Goal: Task Accomplishment & Management: Use online tool/utility

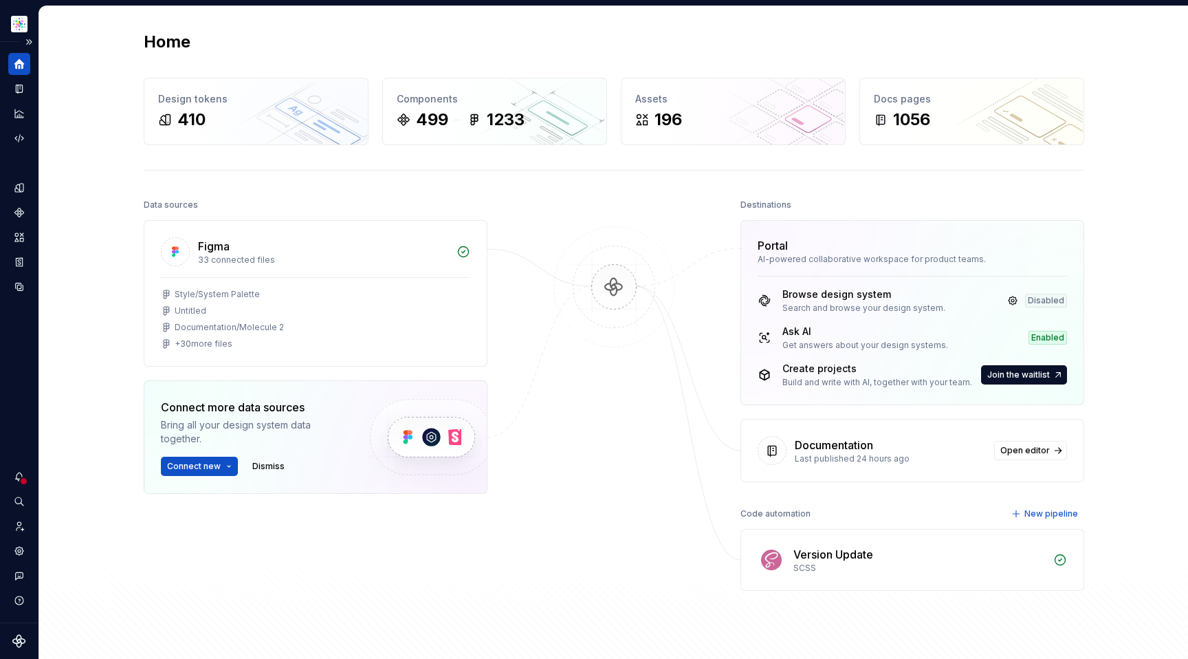
click at [19, 69] on icon "Home" at bounding box center [19, 64] width 12 height 12
click at [30, 41] on button "Expand sidebar" at bounding box center [28, 41] width 19 height 19
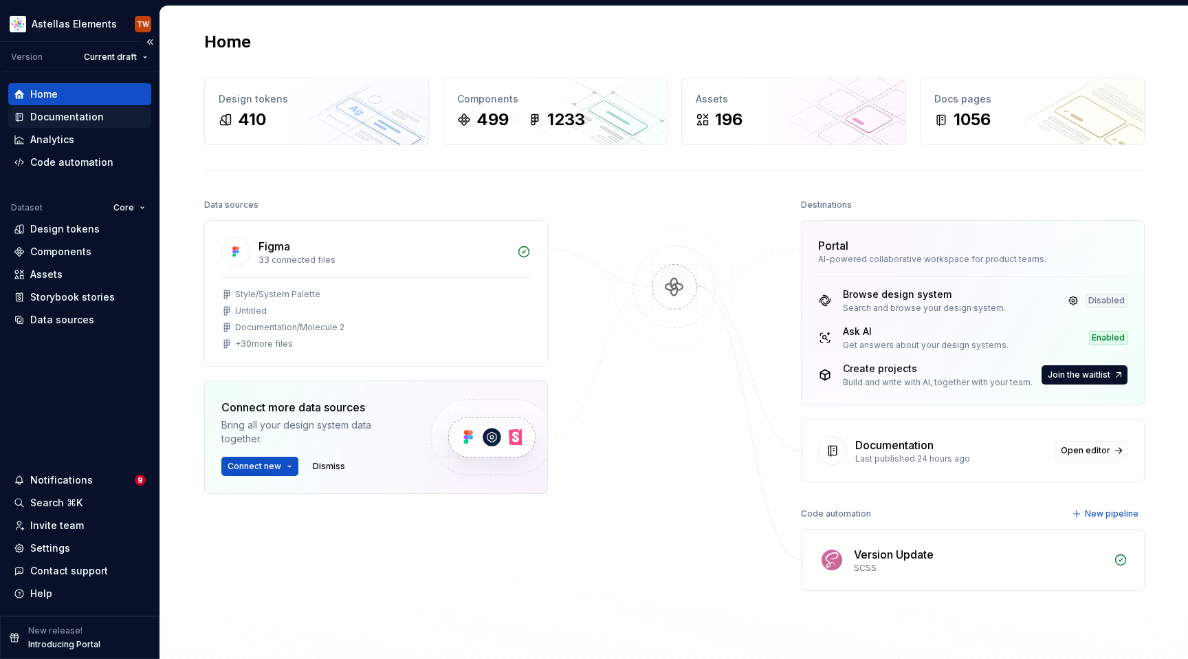
click at [76, 116] on div "Documentation" at bounding box center [67, 117] width 74 height 14
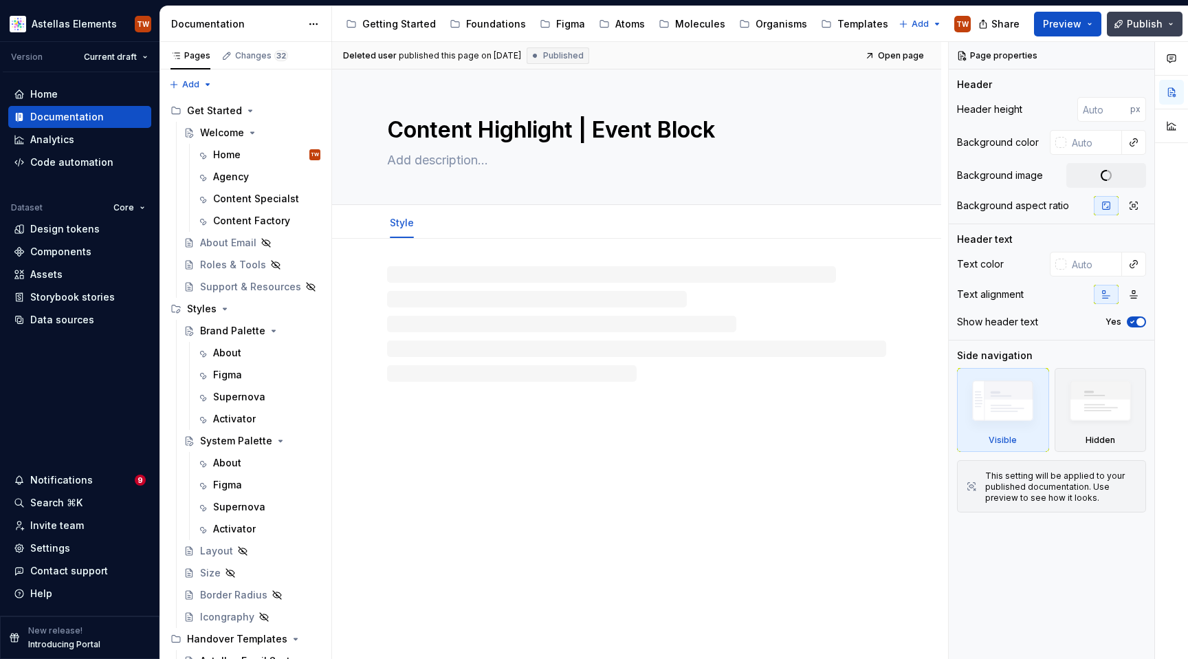
click at [1131, 20] on span "Publish" at bounding box center [1145, 24] width 36 height 14
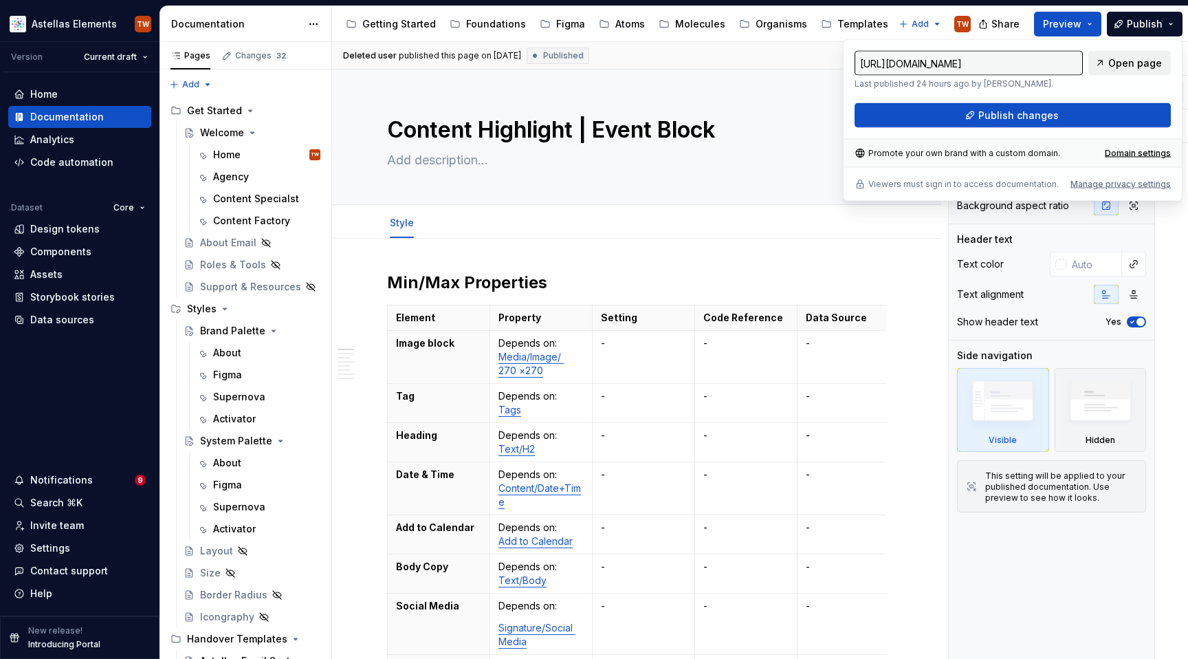
click at [1118, 62] on span "Open page" at bounding box center [1135, 63] width 54 height 14
type textarea "*"
